Goal: Task Accomplishment & Management: Complete application form

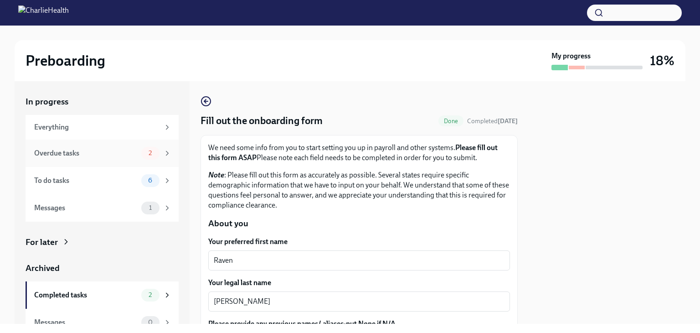
click at [141, 148] on div "2" at bounding box center [150, 153] width 18 height 13
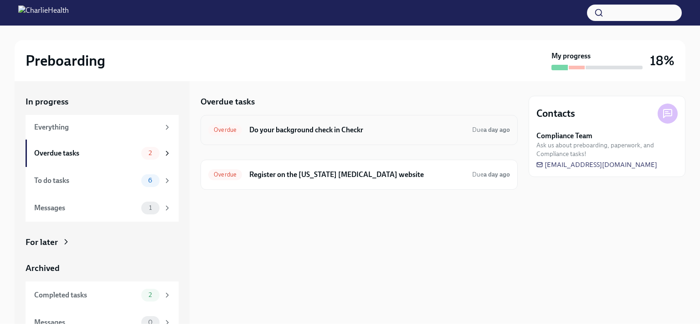
click at [324, 133] on h6 "Do your background check in Checkr" at bounding box center [356, 130] width 215 height 10
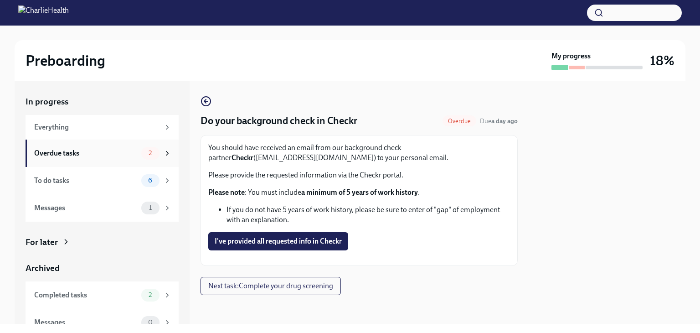
click at [113, 154] on div "Overdue tasks" at bounding box center [85, 153] width 103 height 10
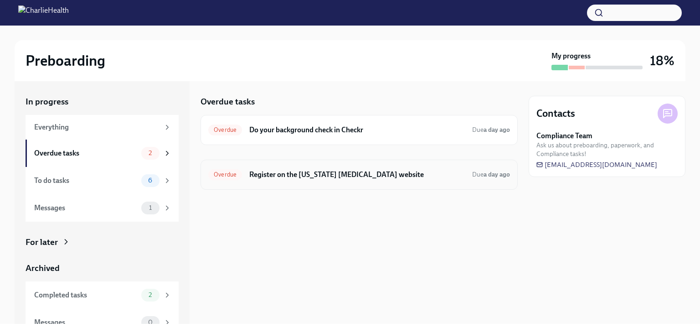
click at [311, 179] on h6 "Register on the [US_STATE] [MEDICAL_DATA] website" at bounding box center [356, 174] width 215 height 10
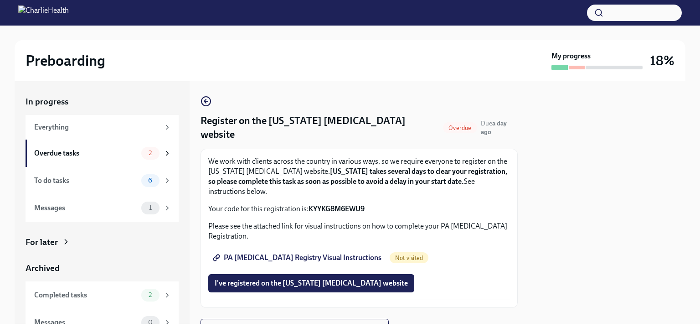
scroll to position [28, 0]
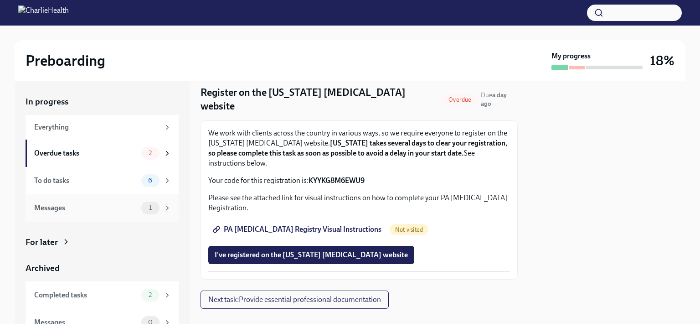
click at [108, 206] on div "Messages" at bounding box center [85, 208] width 103 height 10
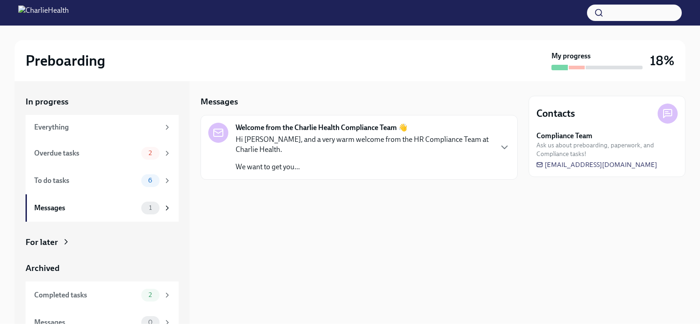
click at [359, 164] on p "We want to get you..." at bounding box center [364, 167] width 256 height 10
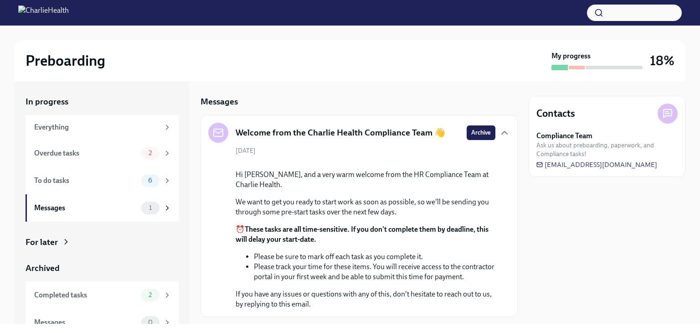
scroll to position [104, 0]
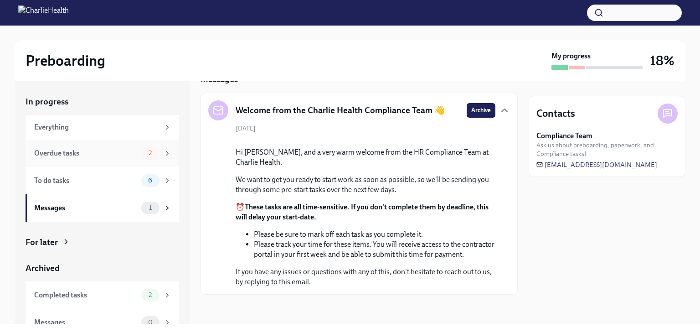
click at [98, 148] on div "Overdue tasks" at bounding box center [85, 153] width 103 height 10
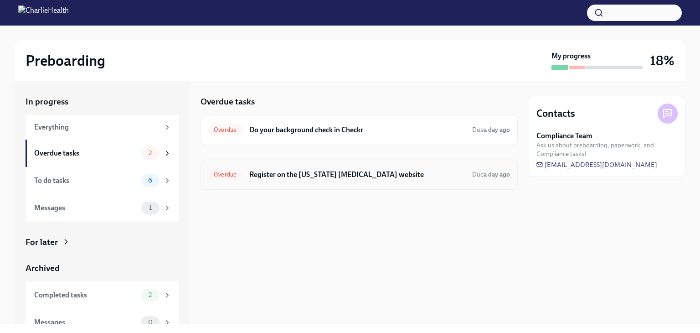
click at [301, 177] on h6 "Register on the [US_STATE] [MEDICAL_DATA] website" at bounding box center [356, 174] width 215 height 10
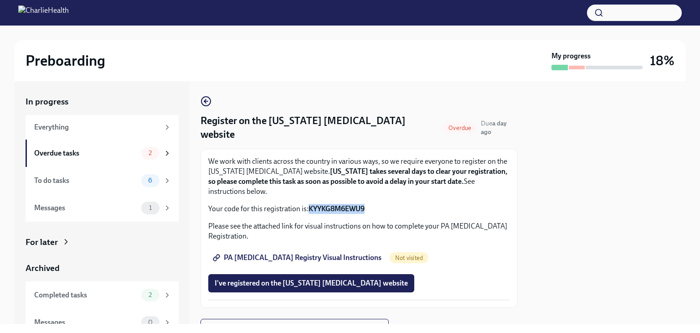
drag, startPoint x: 309, startPoint y: 194, endPoint x: 374, endPoint y: 195, distance: 64.3
click at [374, 204] on p "Your code for this registration is: KYYKG8M6EWU9" at bounding box center [359, 209] width 302 height 10
copy strong "KYYKG8M6EWU9"
